Goal: Task Accomplishment & Management: Manage account settings

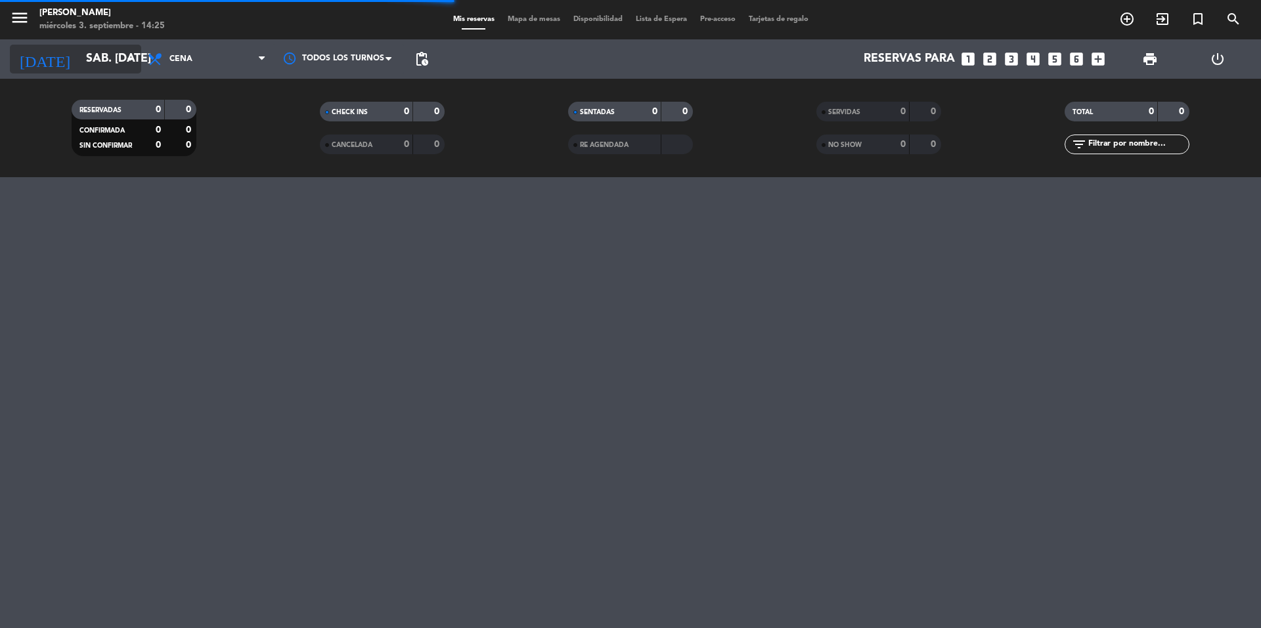
click at [114, 55] on input "sáb. [DATE]" at bounding box center [155, 59] width 152 height 26
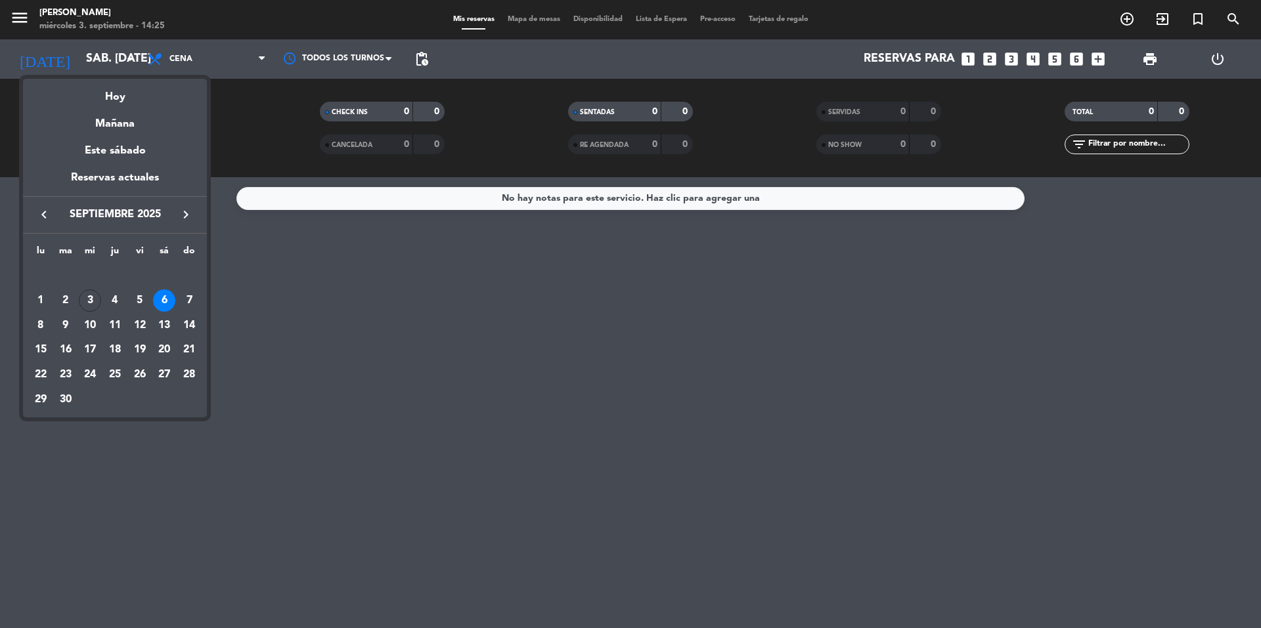
click at [116, 307] on div "4" at bounding box center [115, 301] width 22 height 22
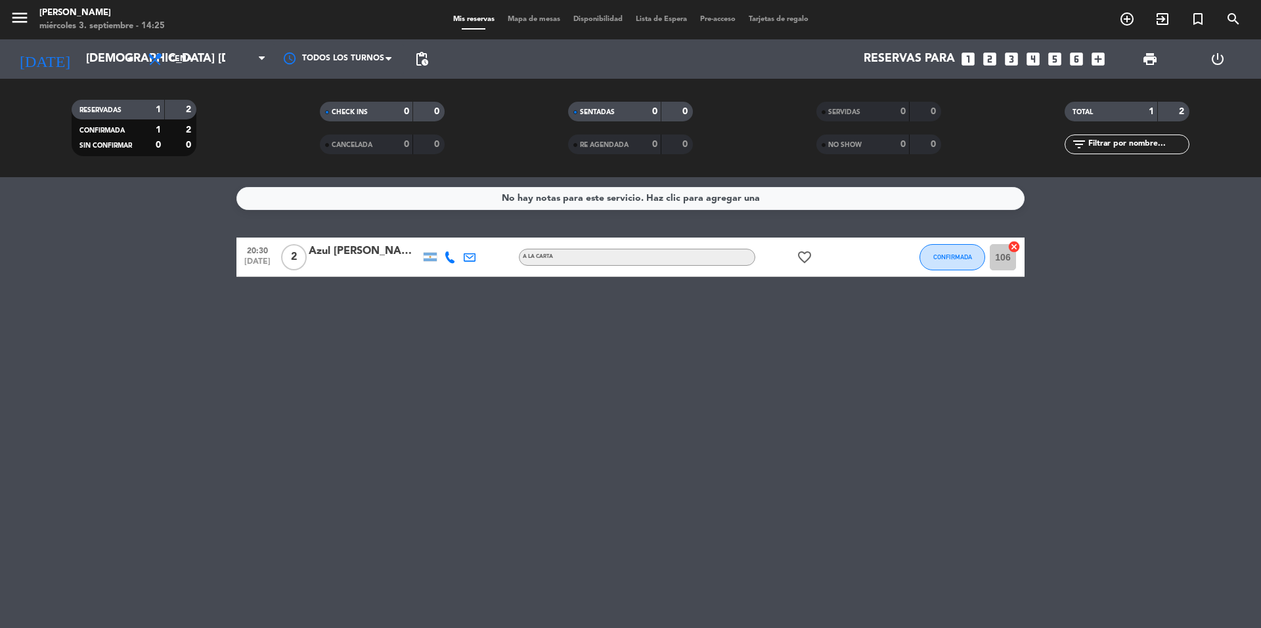
click at [806, 260] on icon "favorite_border" at bounding box center [804, 257] width 16 height 16
click at [100, 66] on input "[DEMOGRAPHIC_DATA] [DATE]" at bounding box center [155, 59] width 152 height 26
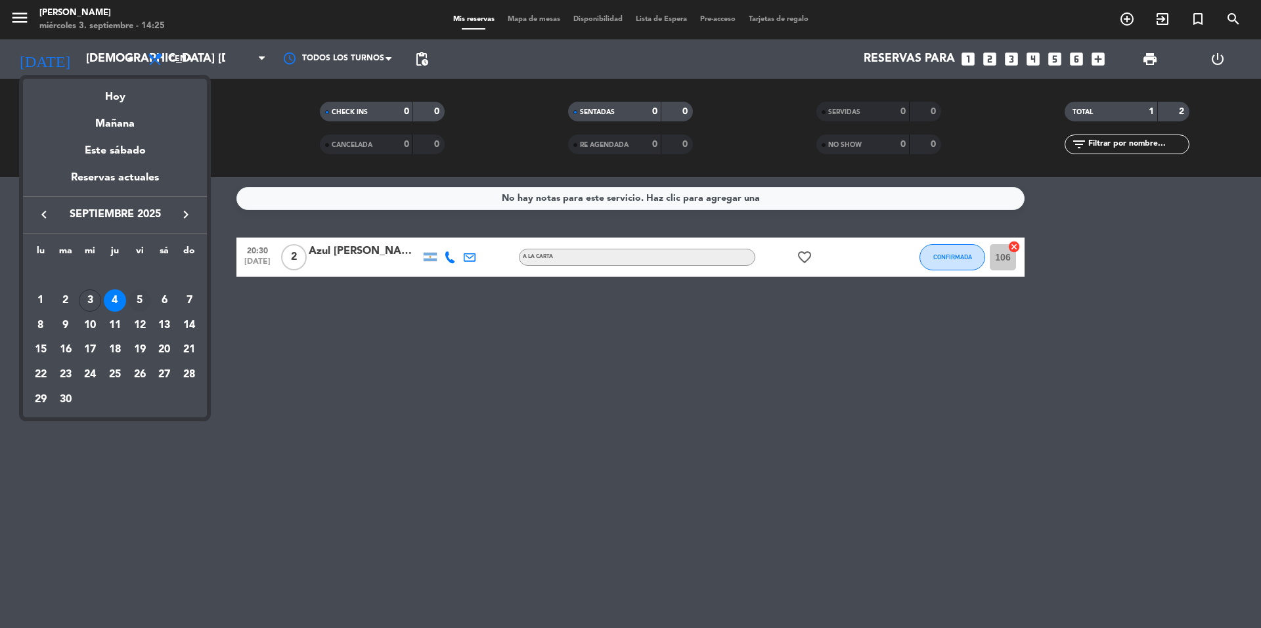
click at [146, 300] on div "5" at bounding box center [140, 301] width 22 height 22
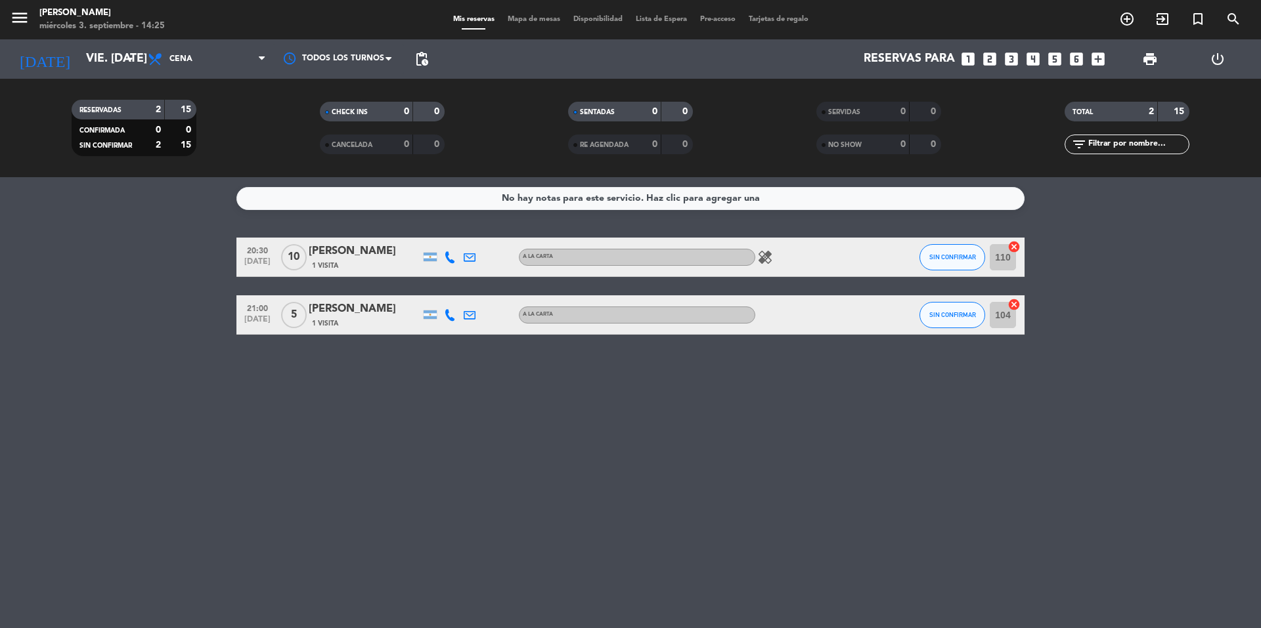
drag, startPoint x: 761, startPoint y: 255, endPoint x: 774, endPoint y: 258, distance: 13.5
click at [766, 258] on icon "healing" at bounding box center [765, 257] width 16 height 16
click at [209, 296] on bookings-row "20:30 [DATE] [PERSON_NAME] 1 Visita A LA CARTA healing Sin tacc SIN CONFIRMAR 1…" at bounding box center [630, 286] width 1261 height 97
click at [133, 64] on icon "arrow_drop_down" at bounding box center [130, 59] width 16 height 16
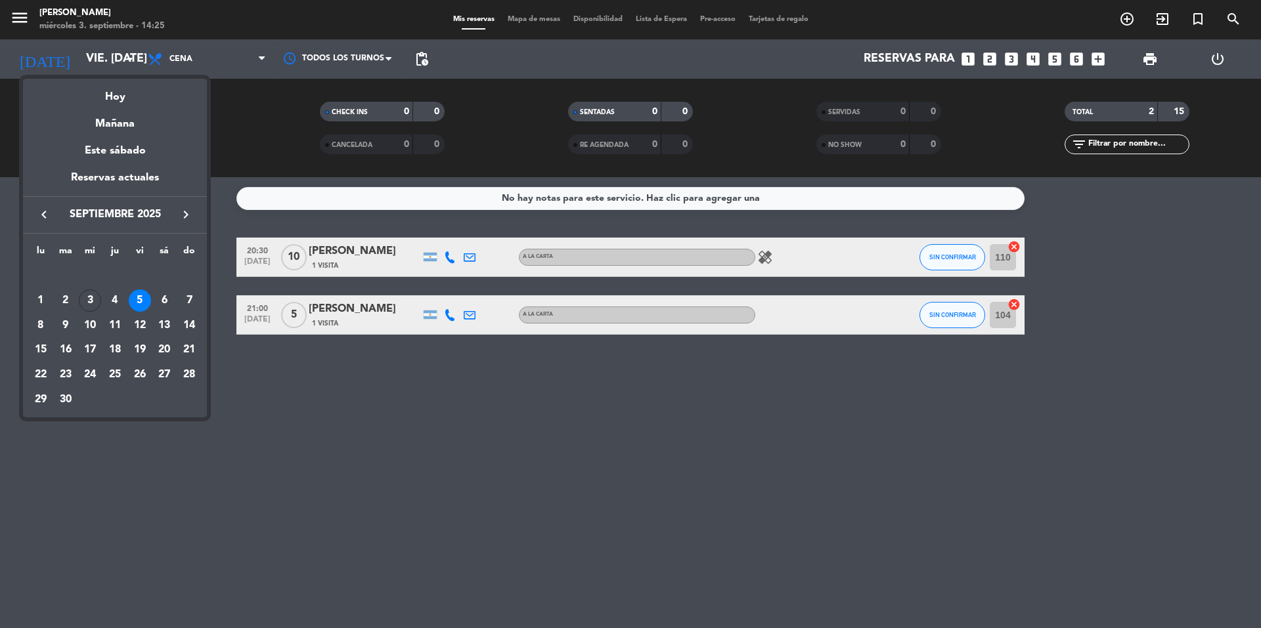
click at [160, 304] on div "6" at bounding box center [164, 301] width 22 height 22
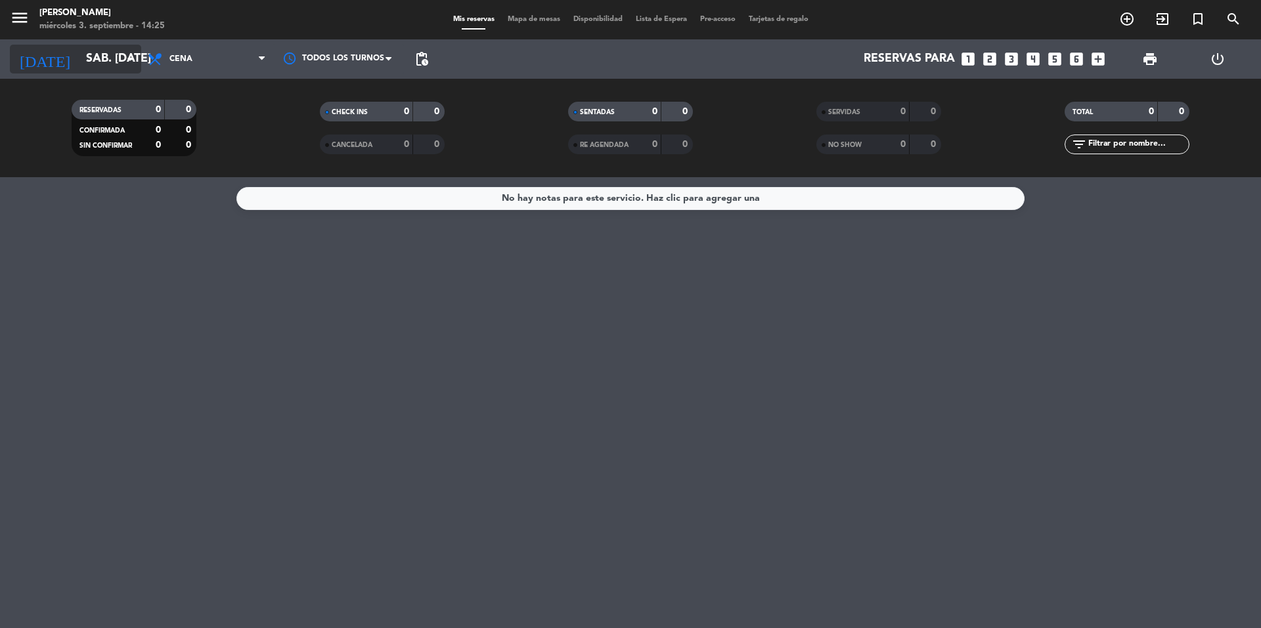
click at [79, 63] on input "sáb. [DATE]" at bounding box center [155, 59] width 152 height 26
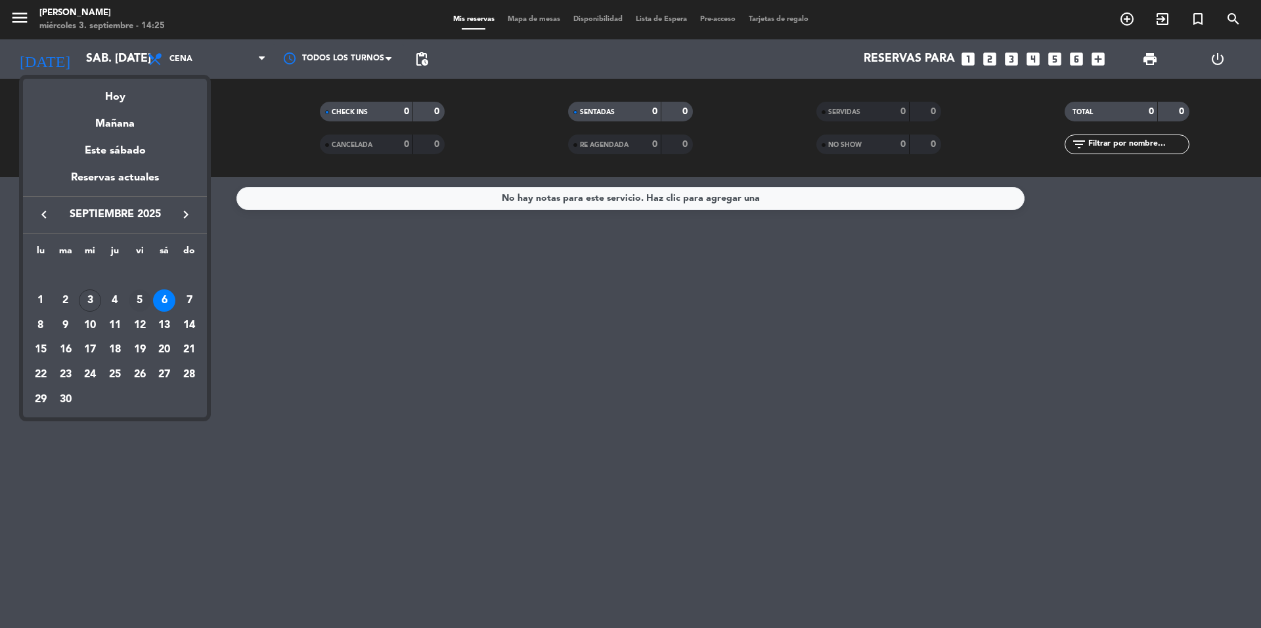
drag, startPoint x: 144, startPoint y: 296, endPoint x: 288, endPoint y: 342, distance: 151.6
click at [144, 296] on div "5" at bounding box center [140, 301] width 22 height 22
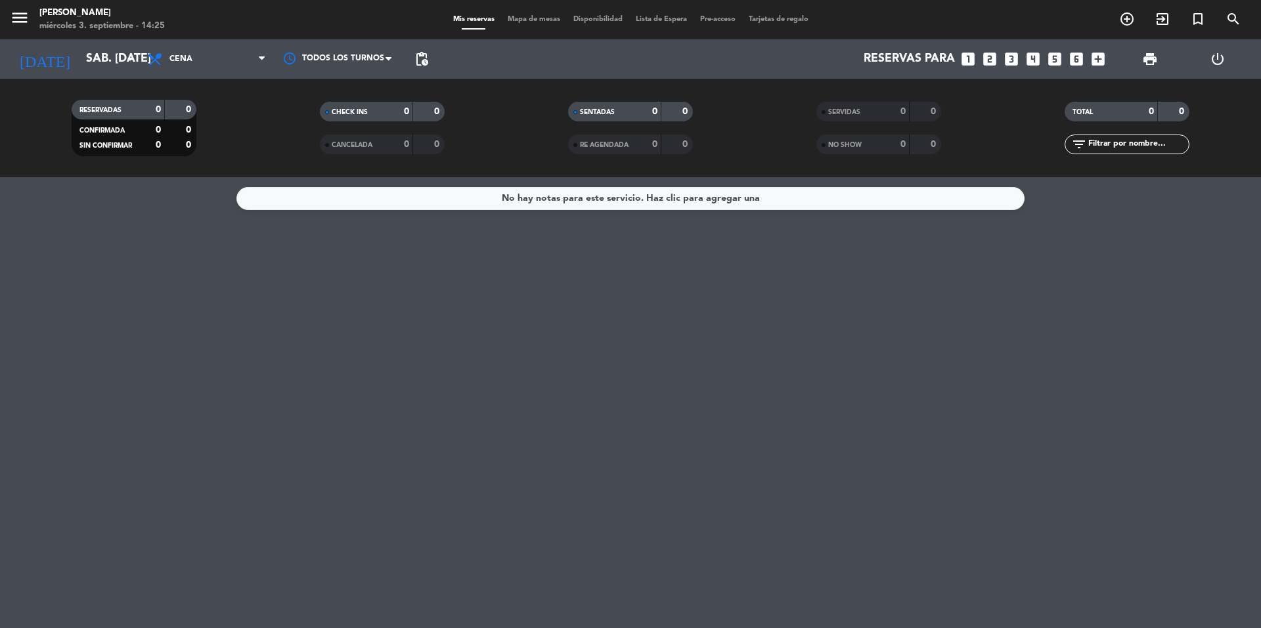
type input "vie. [DATE]"
drag, startPoint x: 313, startPoint y: 352, endPoint x: 200, endPoint y: 202, distance: 188.0
click at [309, 347] on div "No hay notas para este servicio. Haz clic para agregar una" at bounding box center [630, 402] width 1261 height 451
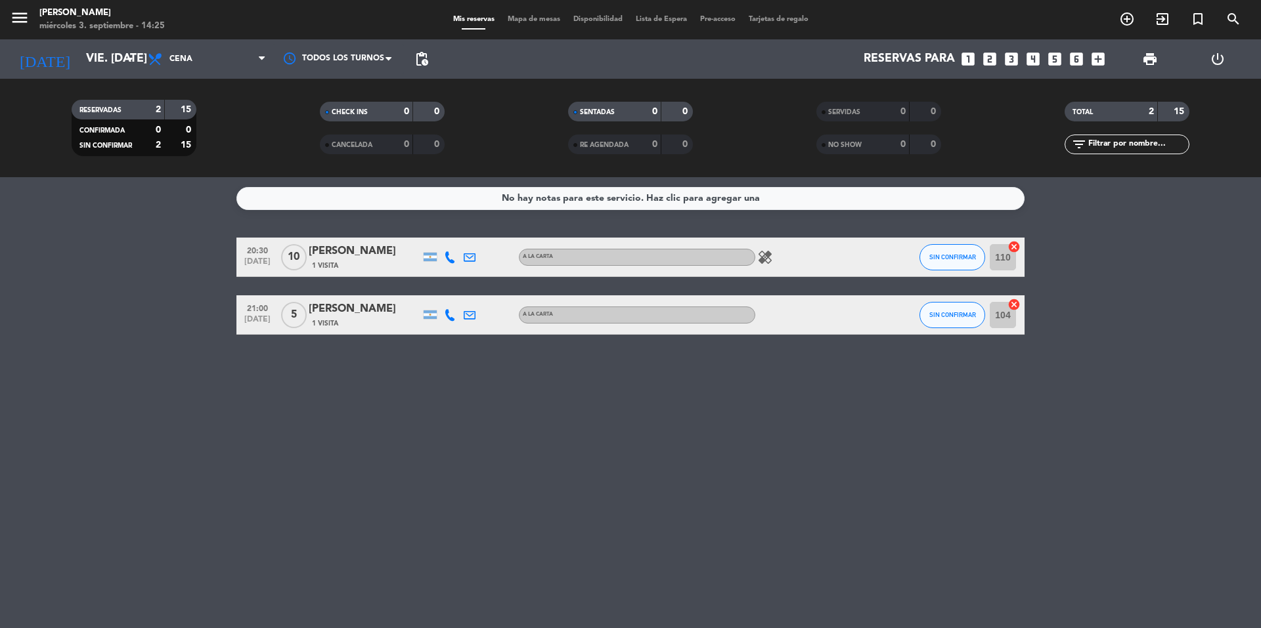
click at [770, 255] on icon "healing" at bounding box center [765, 257] width 16 height 16
click at [1233, 307] on bookings-row "20:30 [DATE] [PERSON_NAME] 1 Visita A LA CARTA healing Sin tacc SIN CONFIRMAR 1…" at bounding box center [630, 286] width 1261 height 97
